Goal: Information Seeking & Learning: Learn about a topic

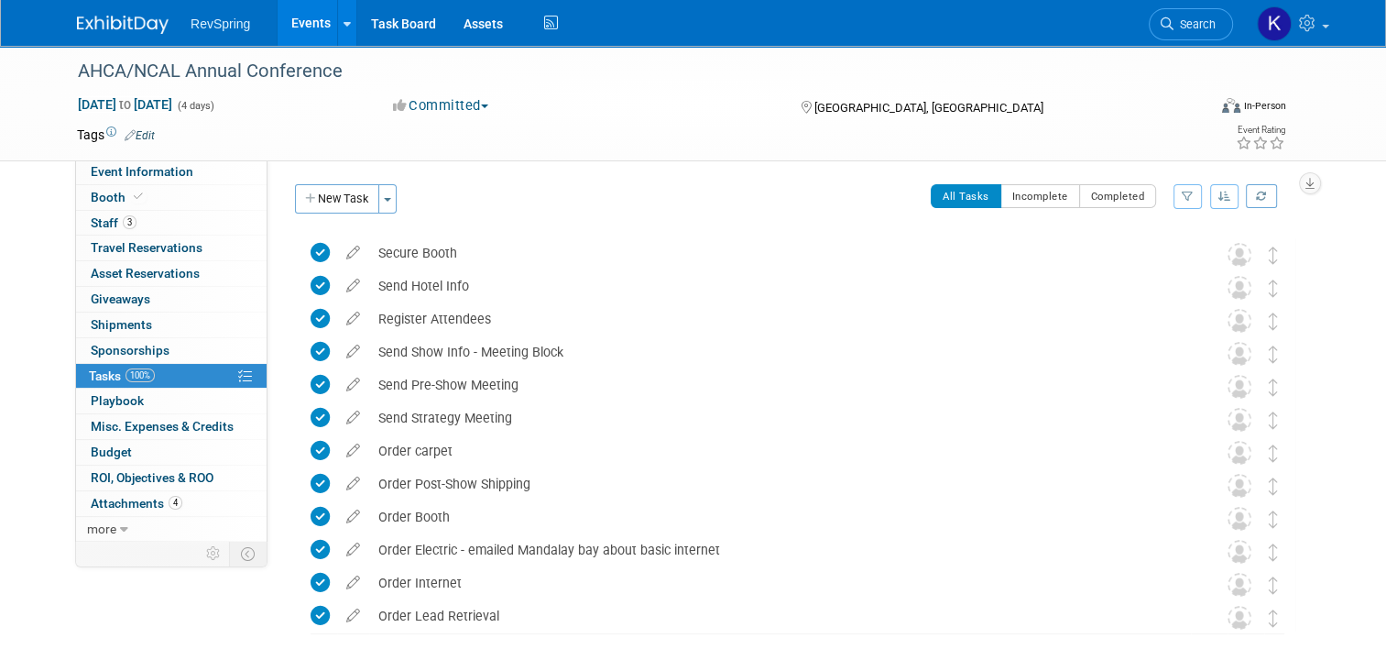
click at [299, 26] on link "Events" at bounding box center [311, 23] width 67 height 46
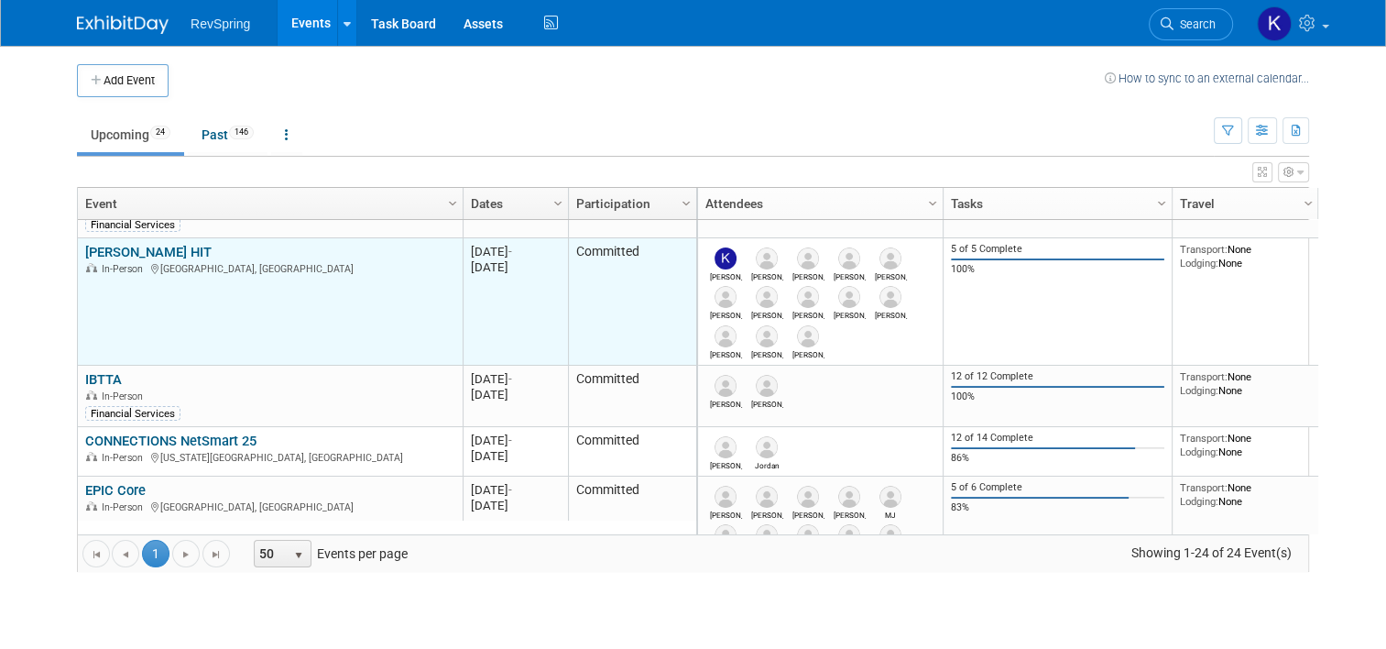
scroll to position [94, 0]
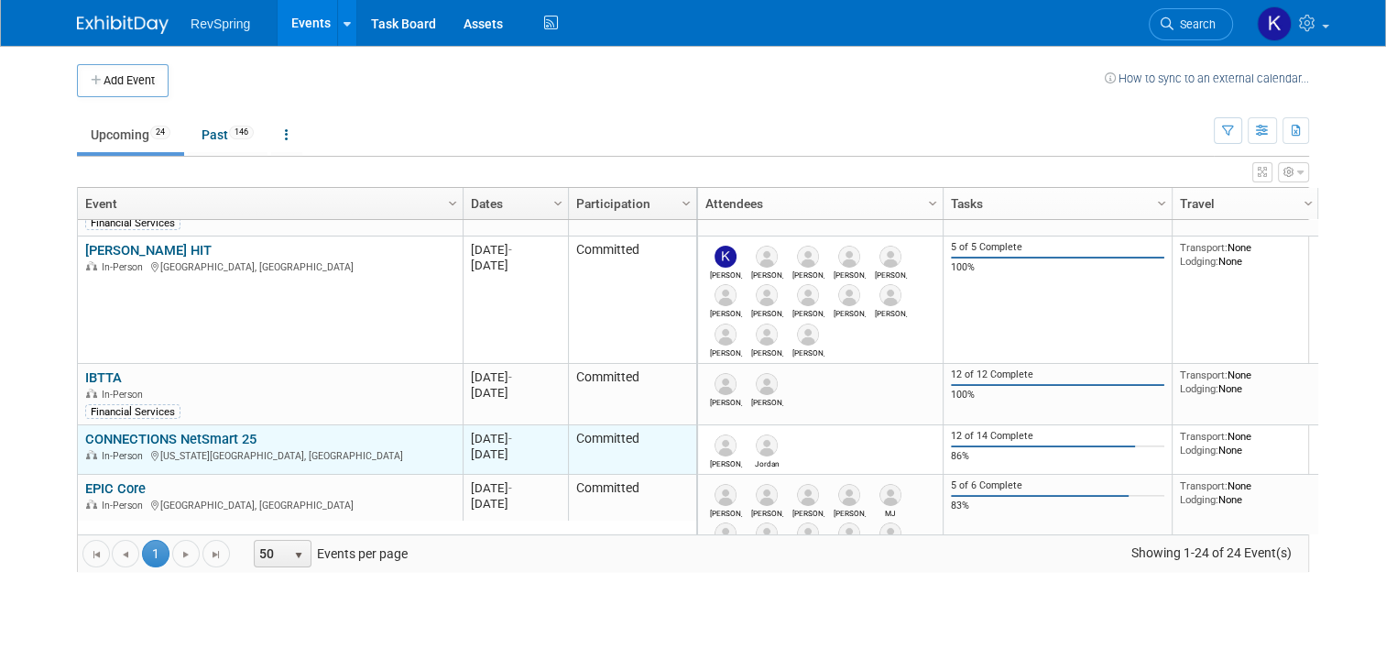
click at [227, 431] on link "CONNECTIONS NetSmart 25" at bounding box center [170, 439] width 171 height 16
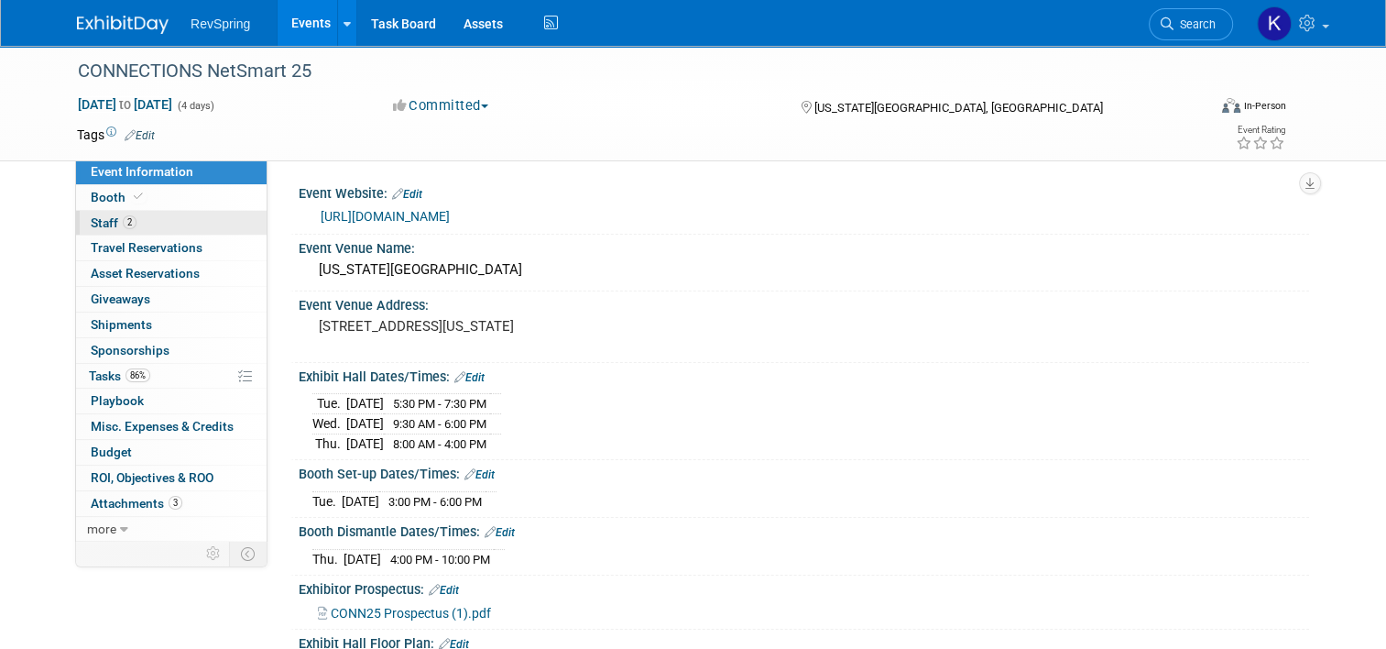
click at [159, 223] on link "2 Staff 2" at bounding box center [171, 223] width 191 height 25
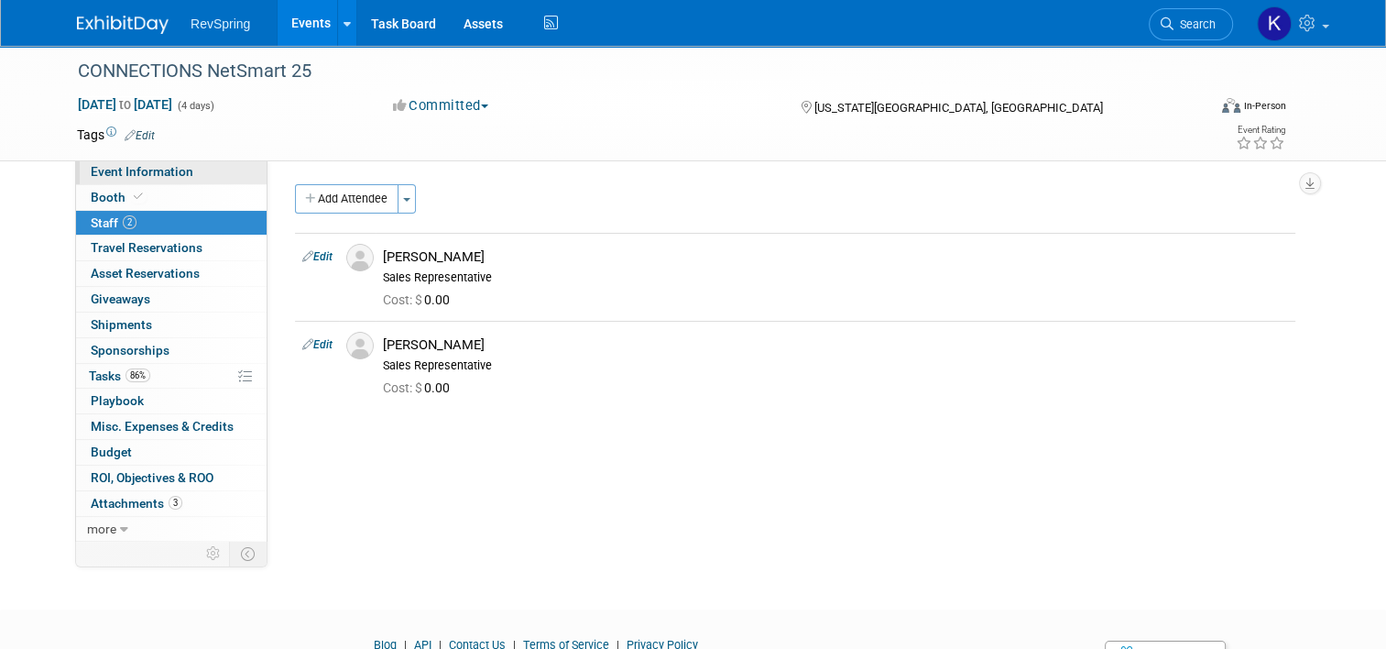
click at [185, 182] on link "Event Information" at bounding box center [171, 171] width 191 height 25
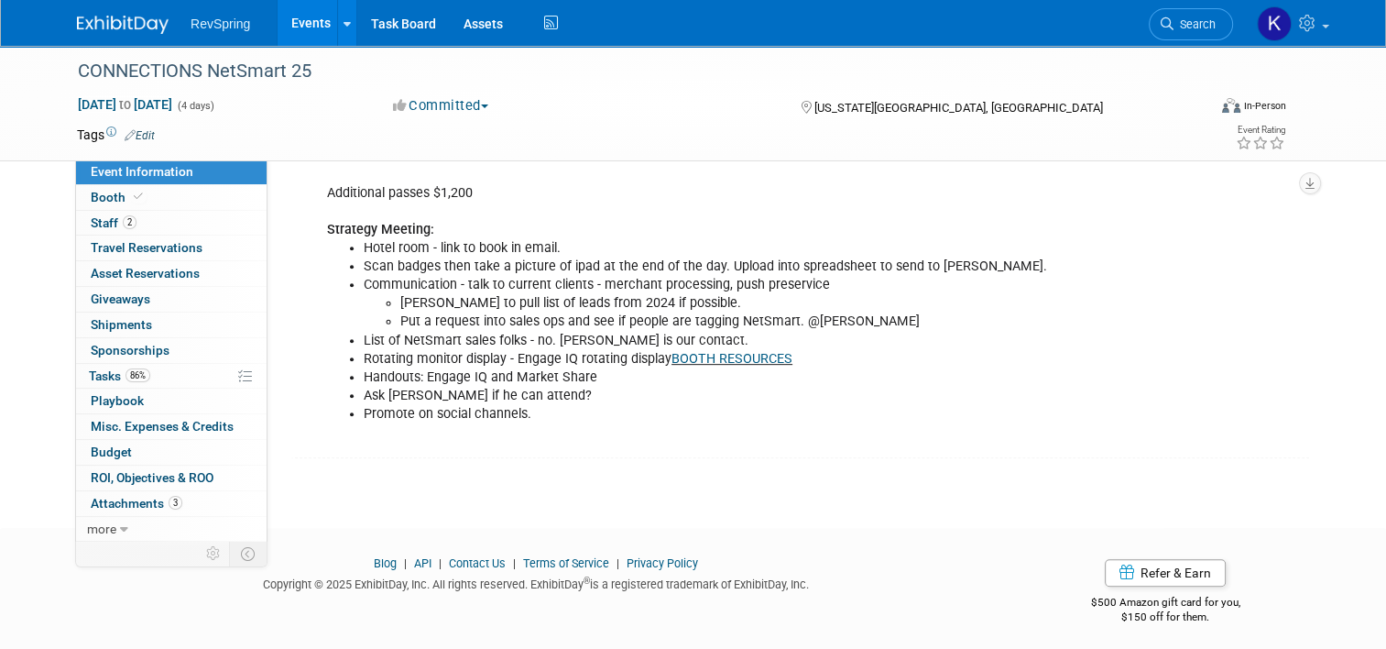
scroll to position [755, 0]
click at [186, 375] on link "86% Tasks 86%" at bounding box center [171, 376] width 191 height 25
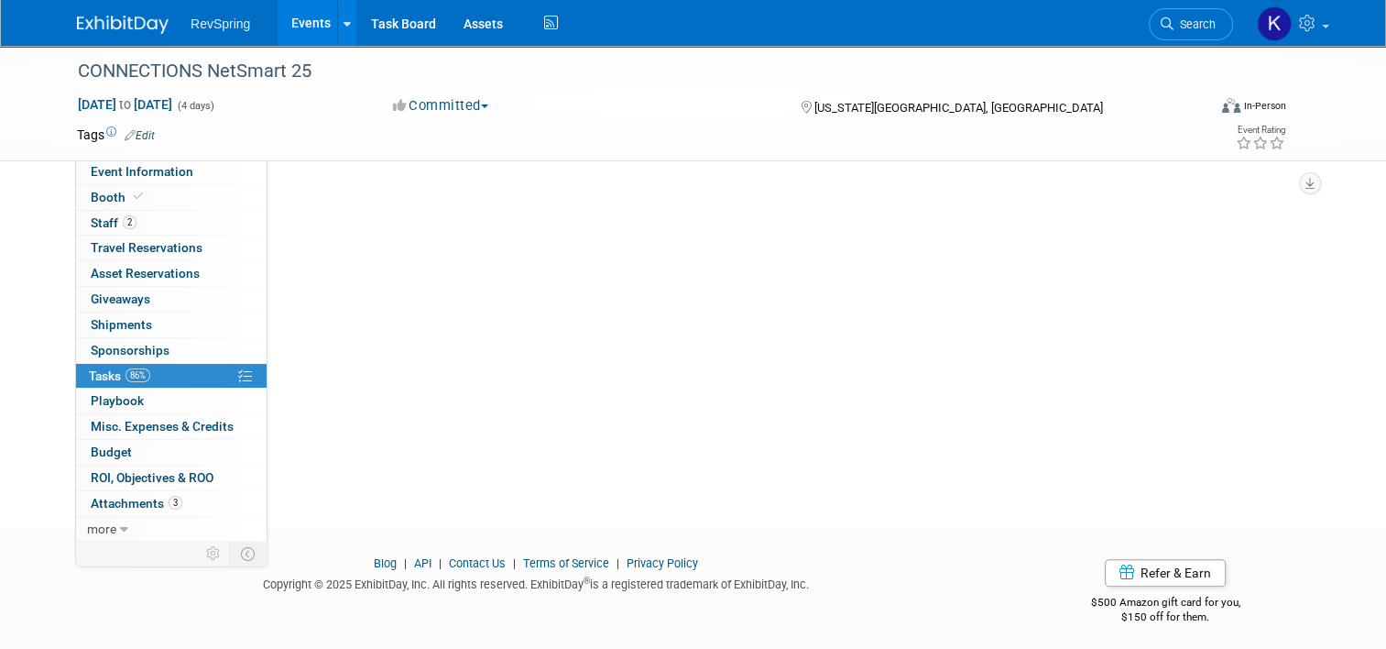
scroll to position [0, 0]
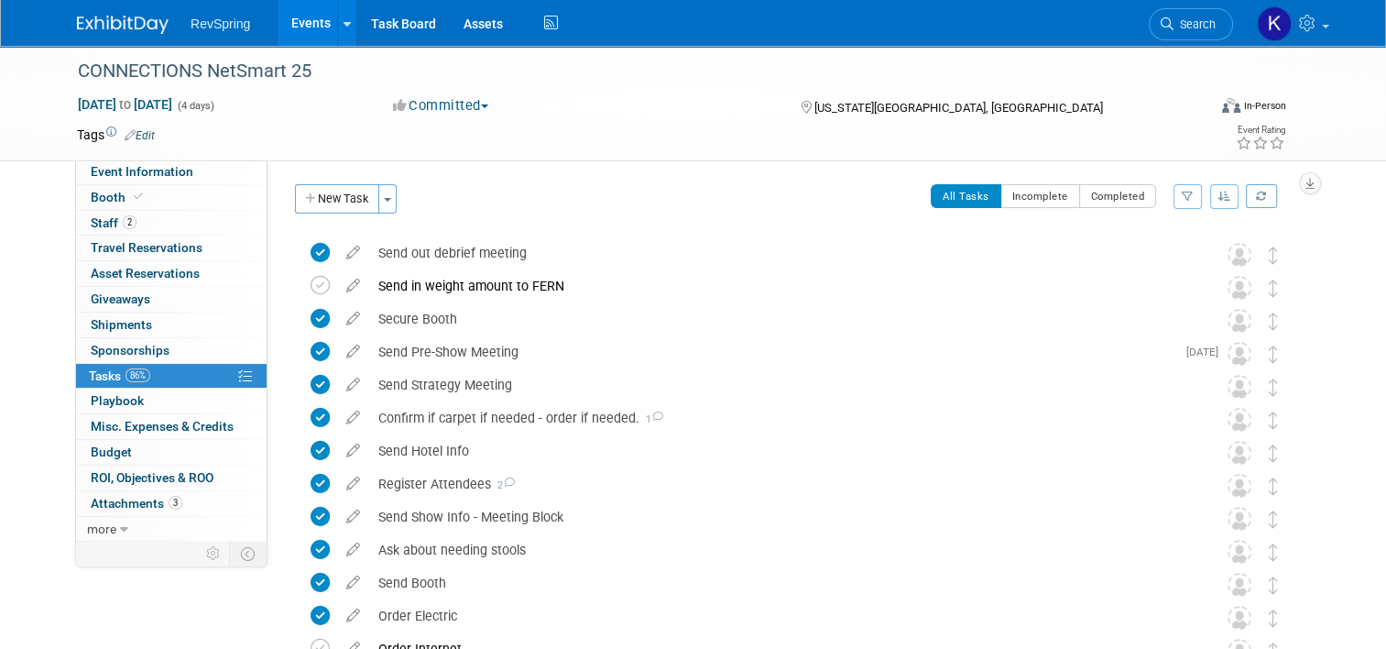
click at [1220, 7] on li "Search" at bounding box center [1191, 22] width 84 height 45
click at [1199, 27] on span "Search" at bounding box center [1195, 24] width 42 height 14
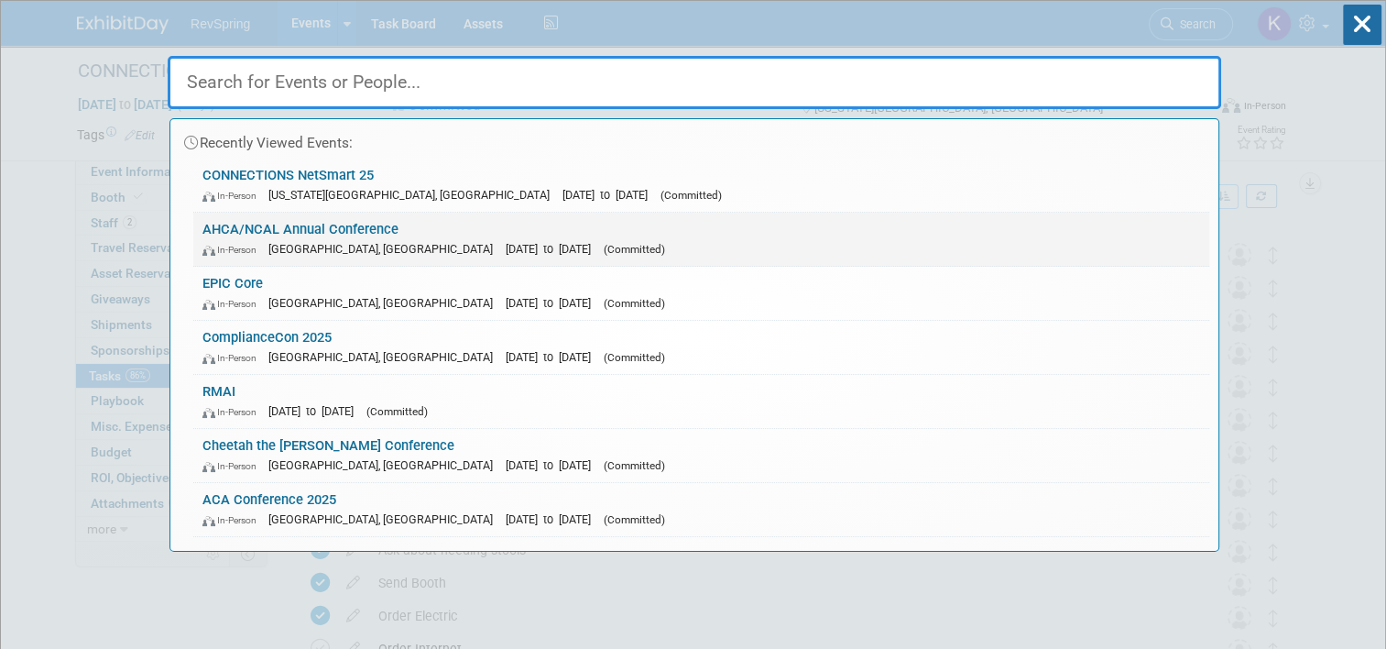
click at [814, 249] on div "In-Person Las Vegas, NV Oct 19, 2025 to Oct 22, 2025 (Committed)" at bounding box center [701, 248] width 998 height 19
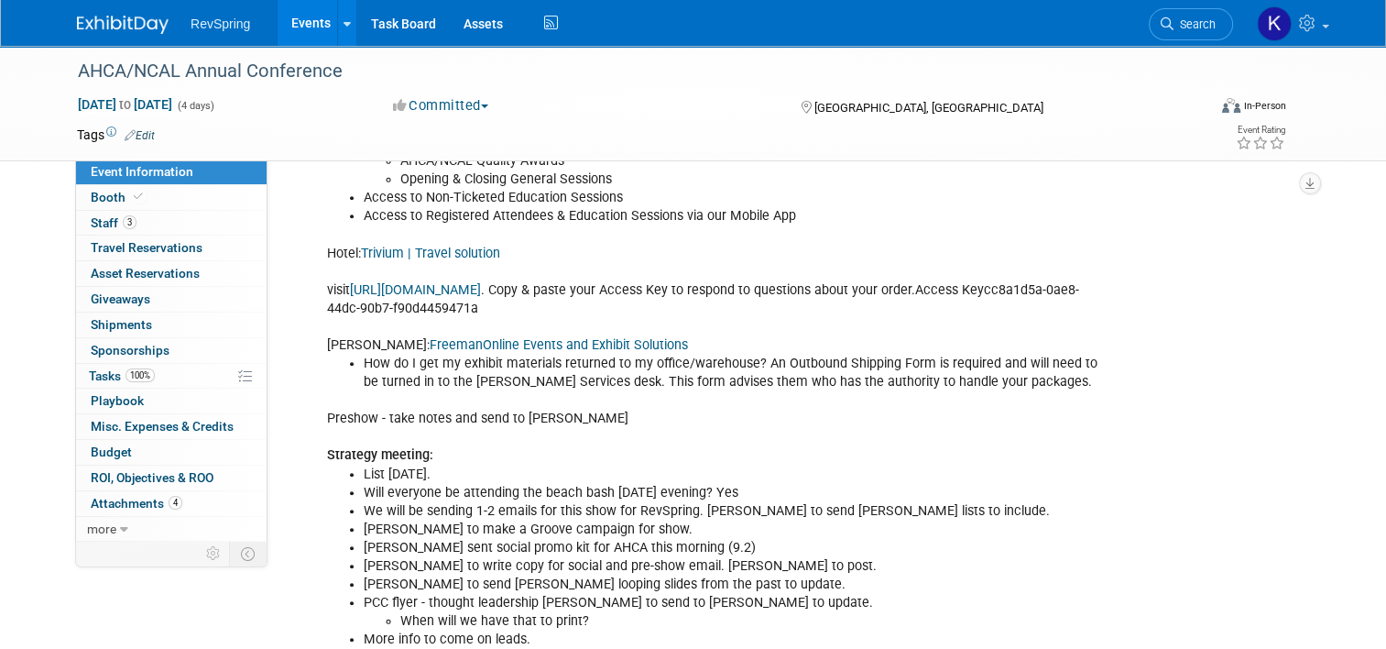
scroll to position [861, 0]
click at [308, 26] on link "Events" at bounding box center [311, 23] width 67 height 46
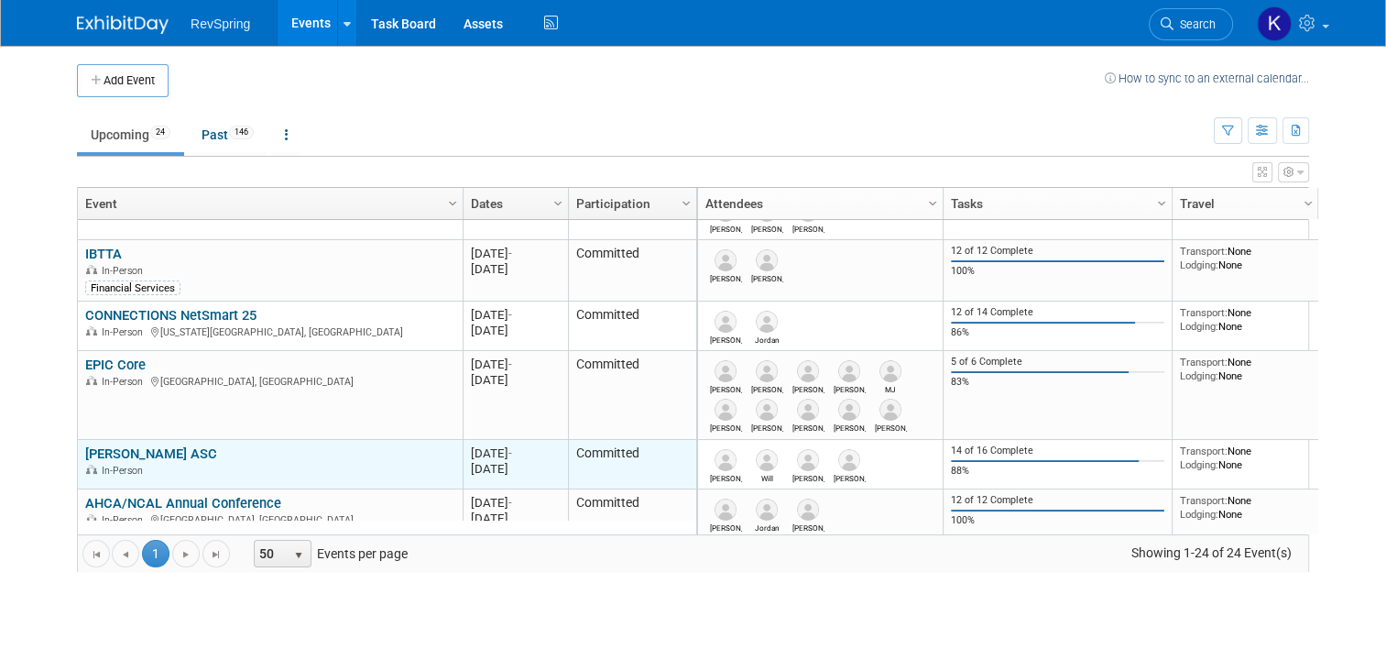
scroll to position [217, 0]
click at [133, 454] on link "[PERSON_NAME] ASC" at bounding box center [151, 454] width 132 height 16
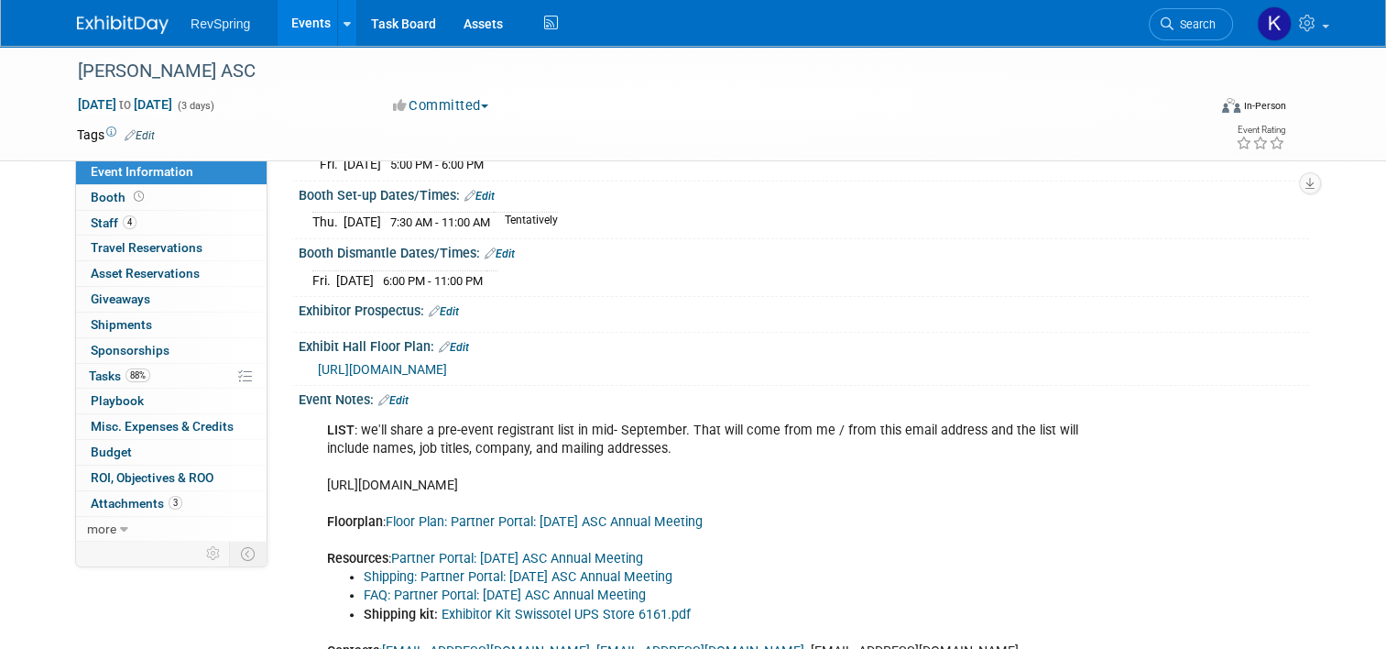
scroll to position [381, 0]
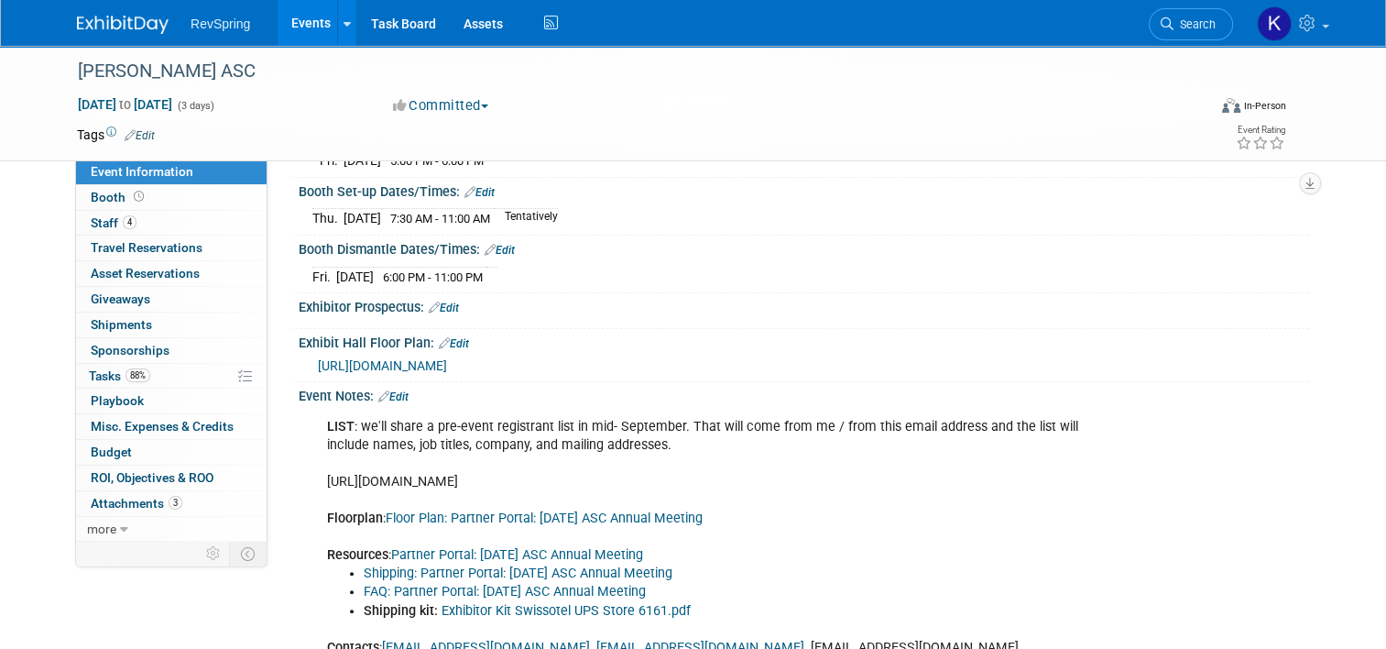
click at [391, 403] on link "Edit" at bounding box center [393, 396] width 30 height 13
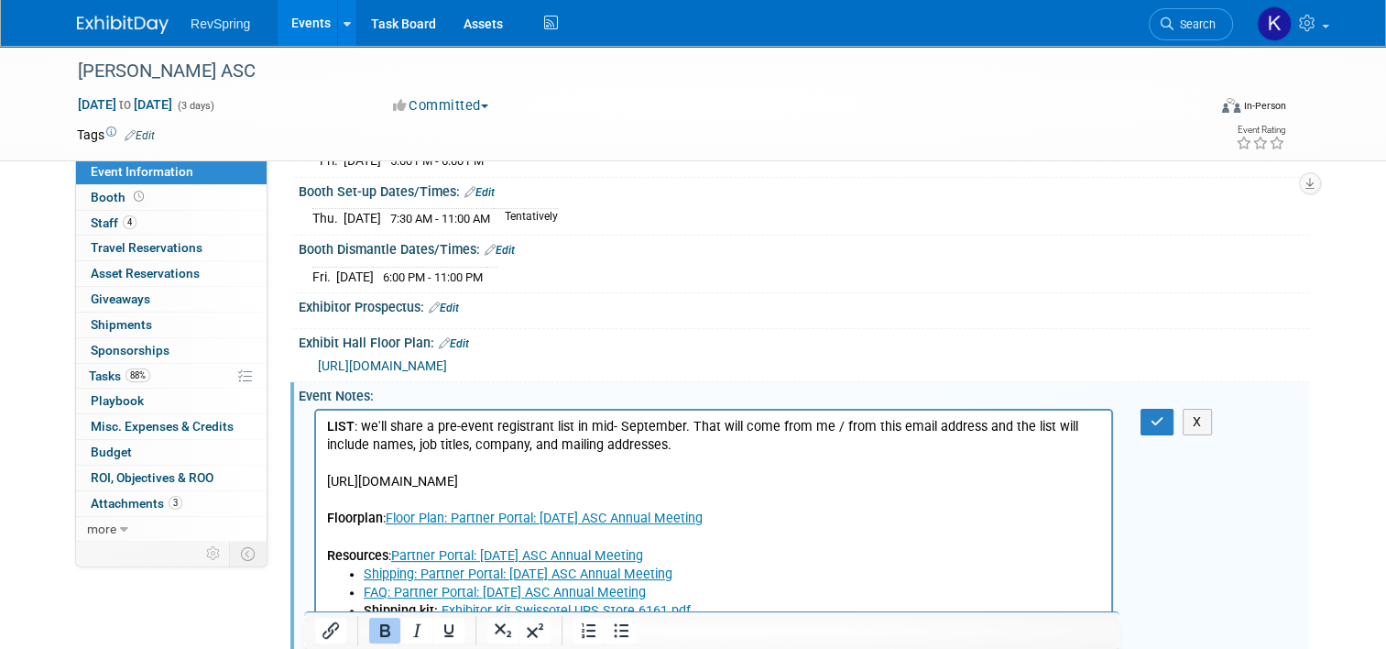
scroll to position [431, 0]
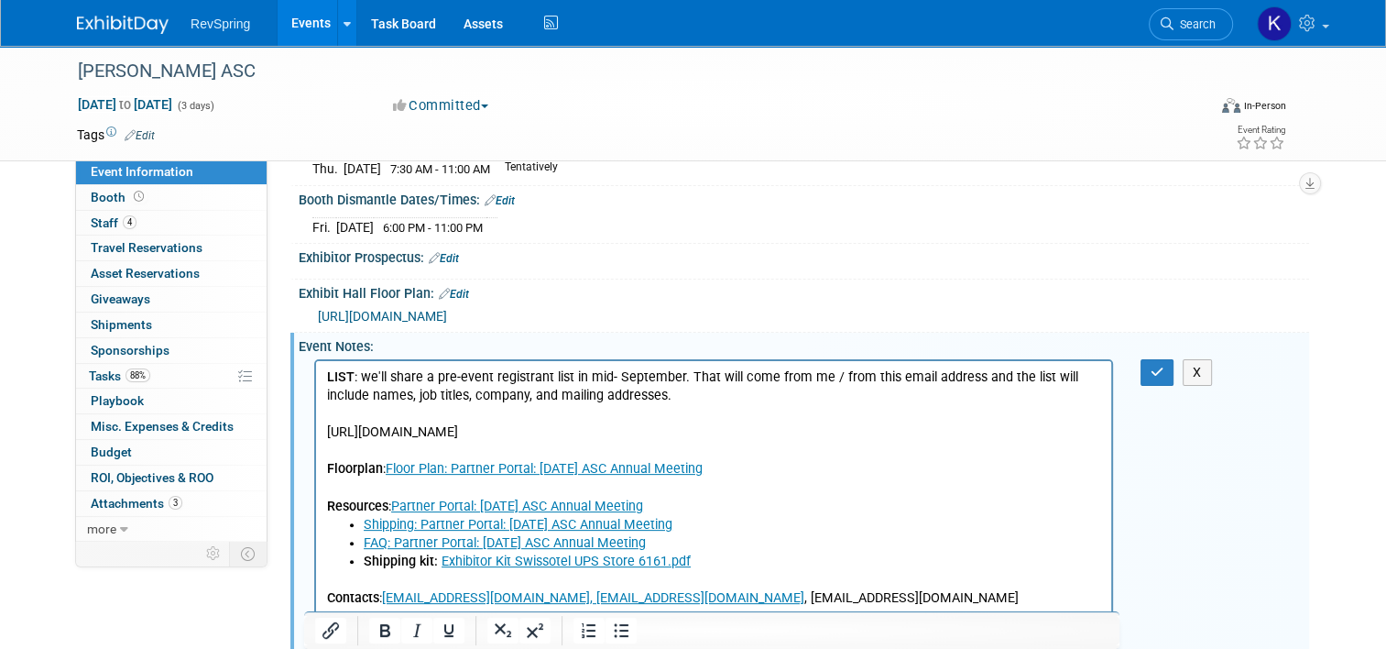
click at [667, 388] on p "LIST : we'll share a pre-event registrant list in mid- September. That will com…" at bounding box center [714, 441] width 774 height 148
click at [881, 428] on p "LIST : we'll share a pre-event registrant list in mid- September. That will com…" at bounding box center [714, 441] width 774 height 148
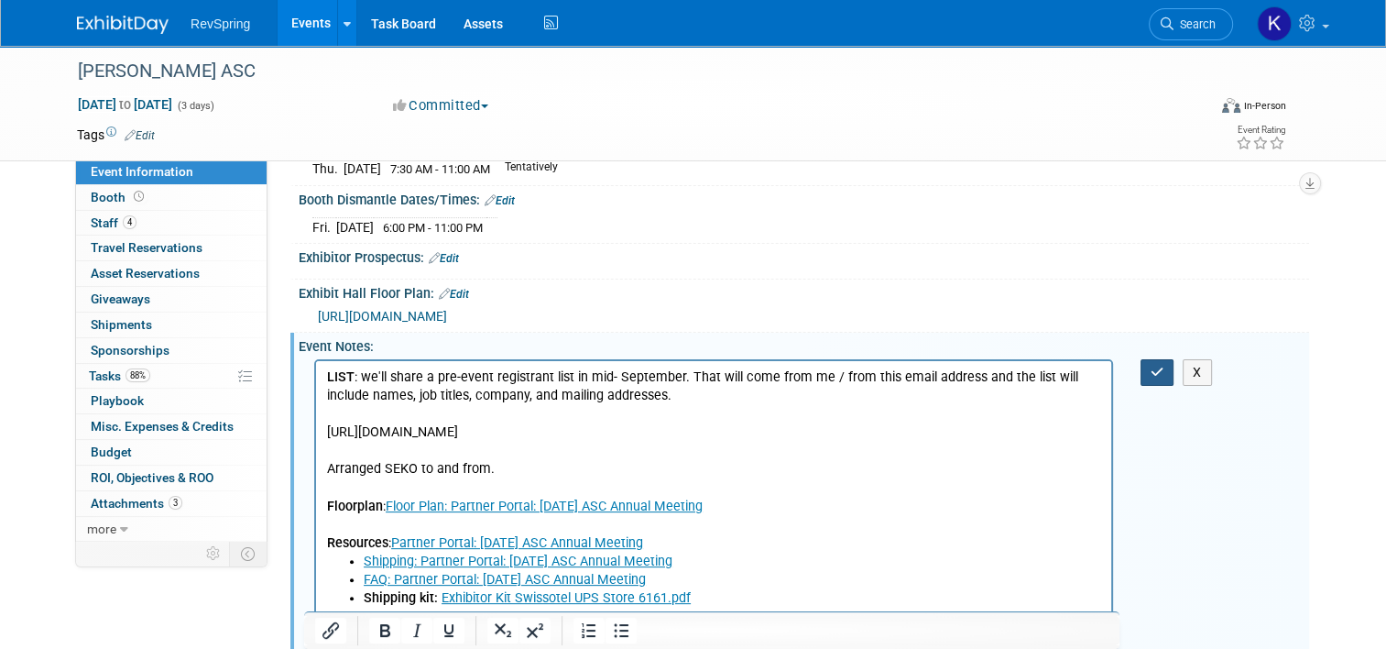
click at [1163, 378] on icon "button" at bounding box center [1158, 372] width 14 height 13
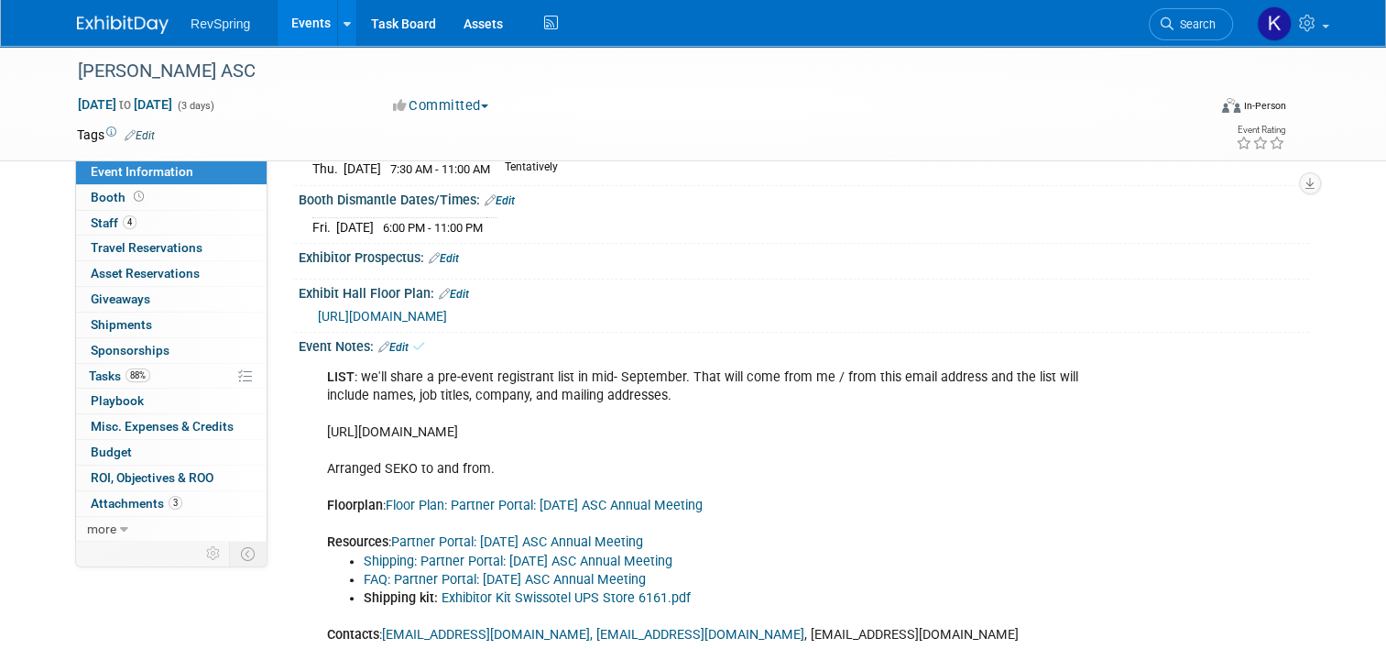
click at [304, 42] on link "Events" at bounding box center [311, 23] width 67 height 46
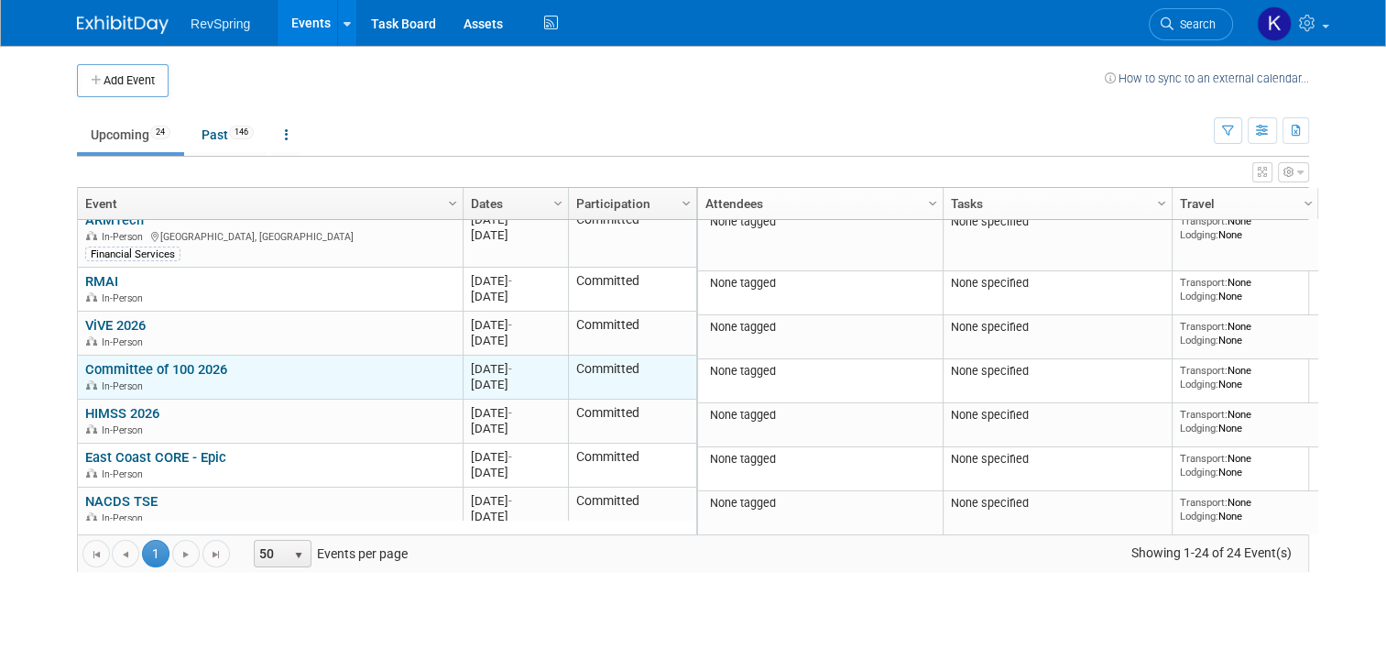
scroll to position [1016, 0]
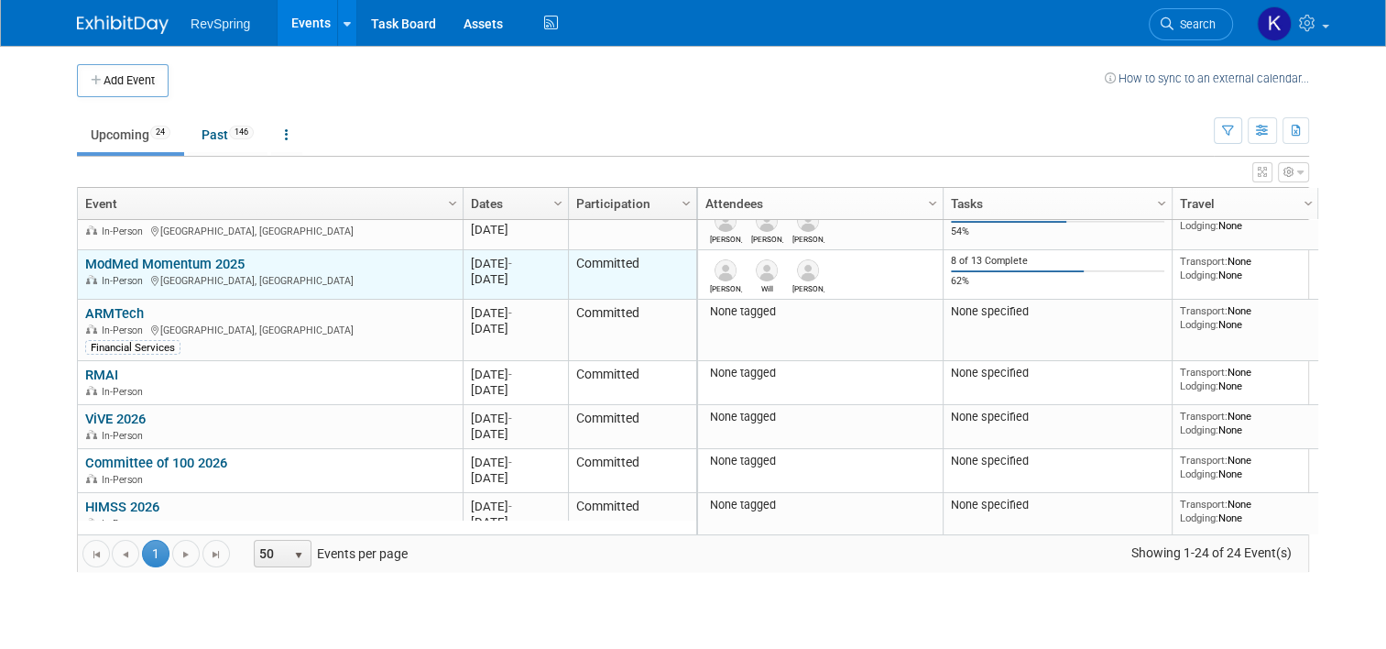
click at [198, 264] on link "ModMed Momentum 2025" at bounding box center [164, 264] width 159 height 16
